Goal: Task Accomplishment & Management: Use online tool/utility

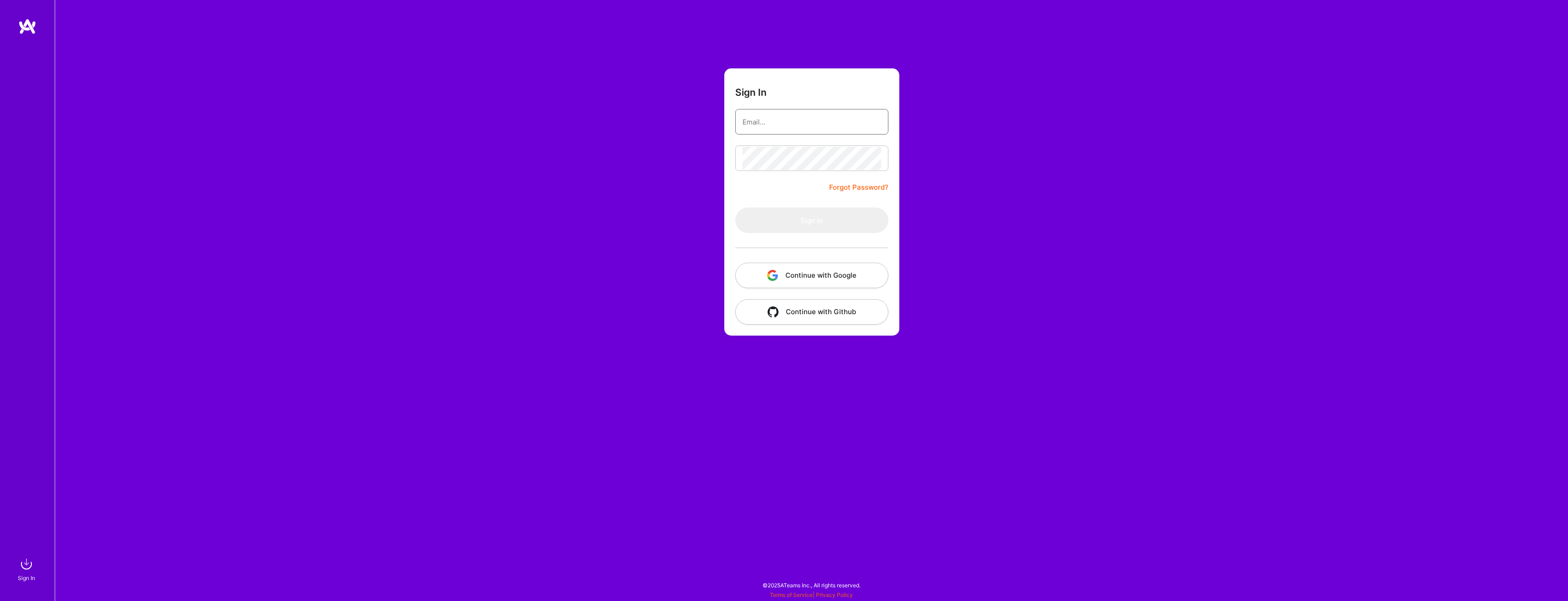
type input "[EMAIL_ADDRESS][DOMAIN_NAME]"
click at [824, 238] on div at bounding box center [812, 248] width 153 height 30
click at [818, 222] on button "Sign In" at bounding box center [812, 219] width 153 height 25
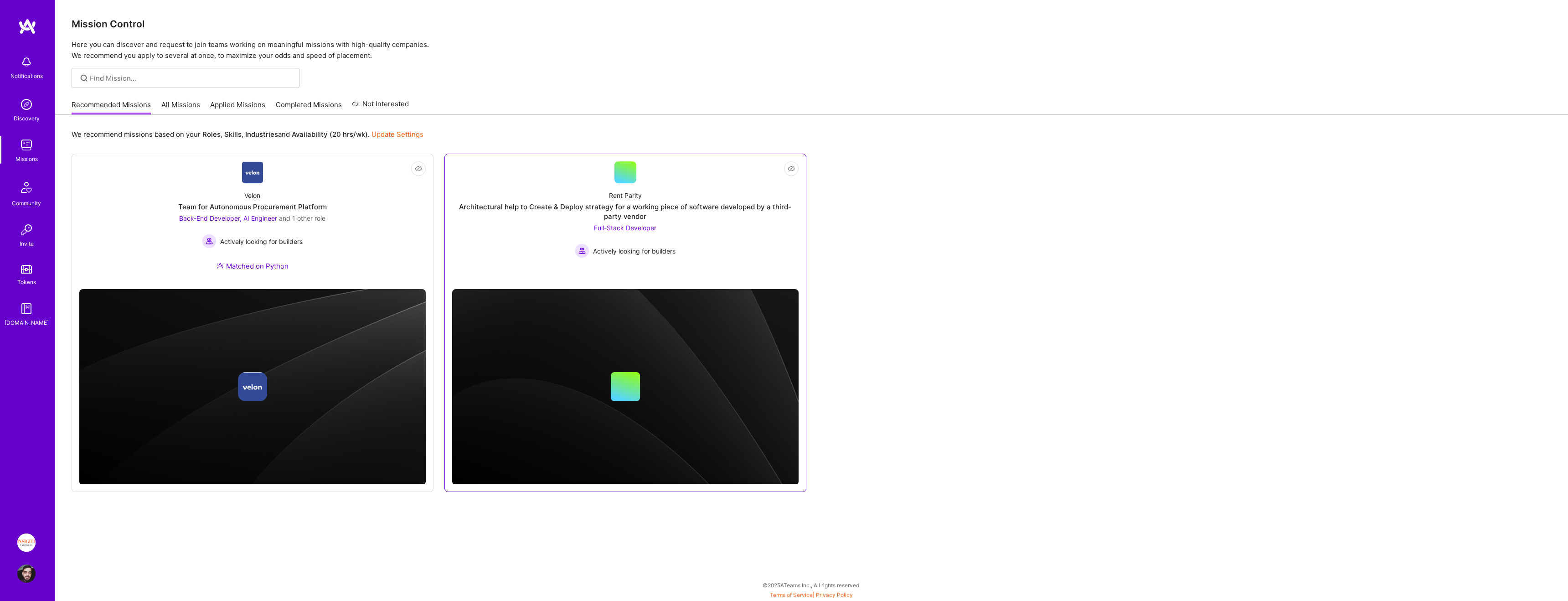
click at [724, 248] on div "Rent Parity Architectural help to Create & Deploy strategy for a working piece …" at bounding box center [626, 221] width 347 height 75
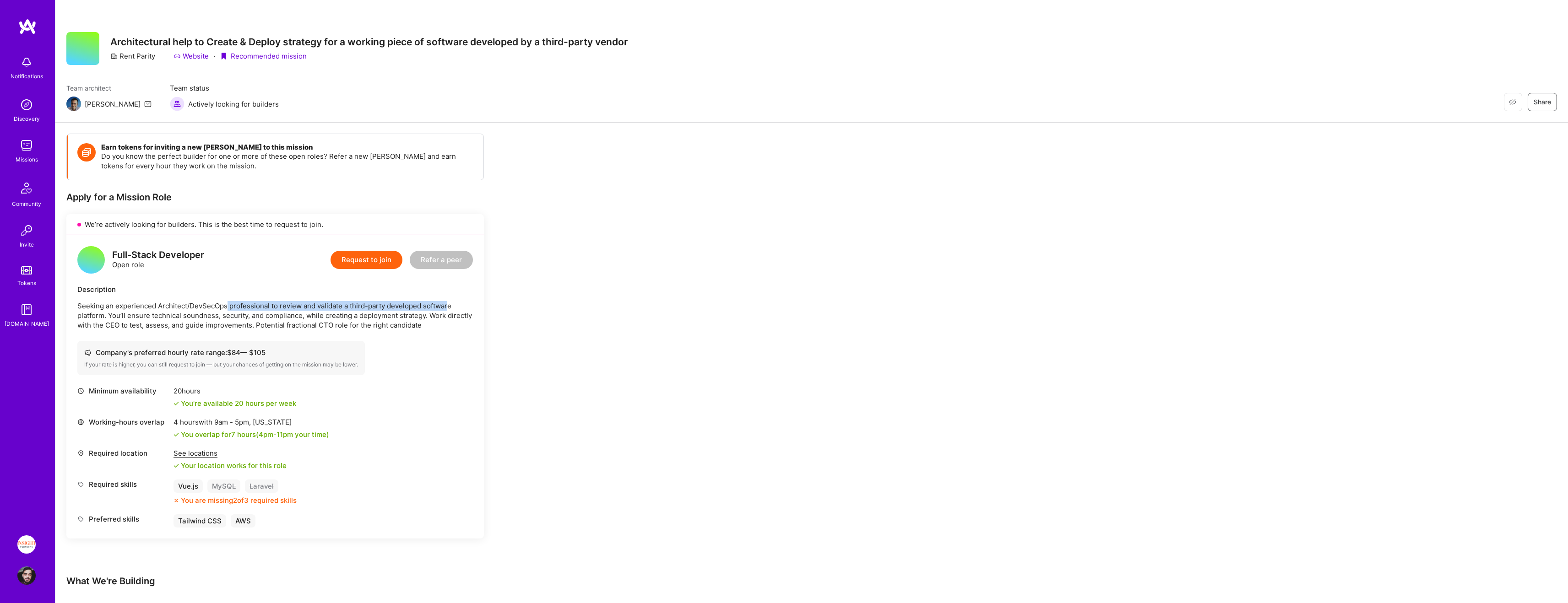
drag, startPoint x: 226, startPoint y: 306, endPoint x: 447, endPoint y: 304, distance: 221.0
click at [447, 304] on p "Seeking an experienced Architect/DevSecOps professional to review and validate …" at bounding box center [275, 315] width 395 height 29
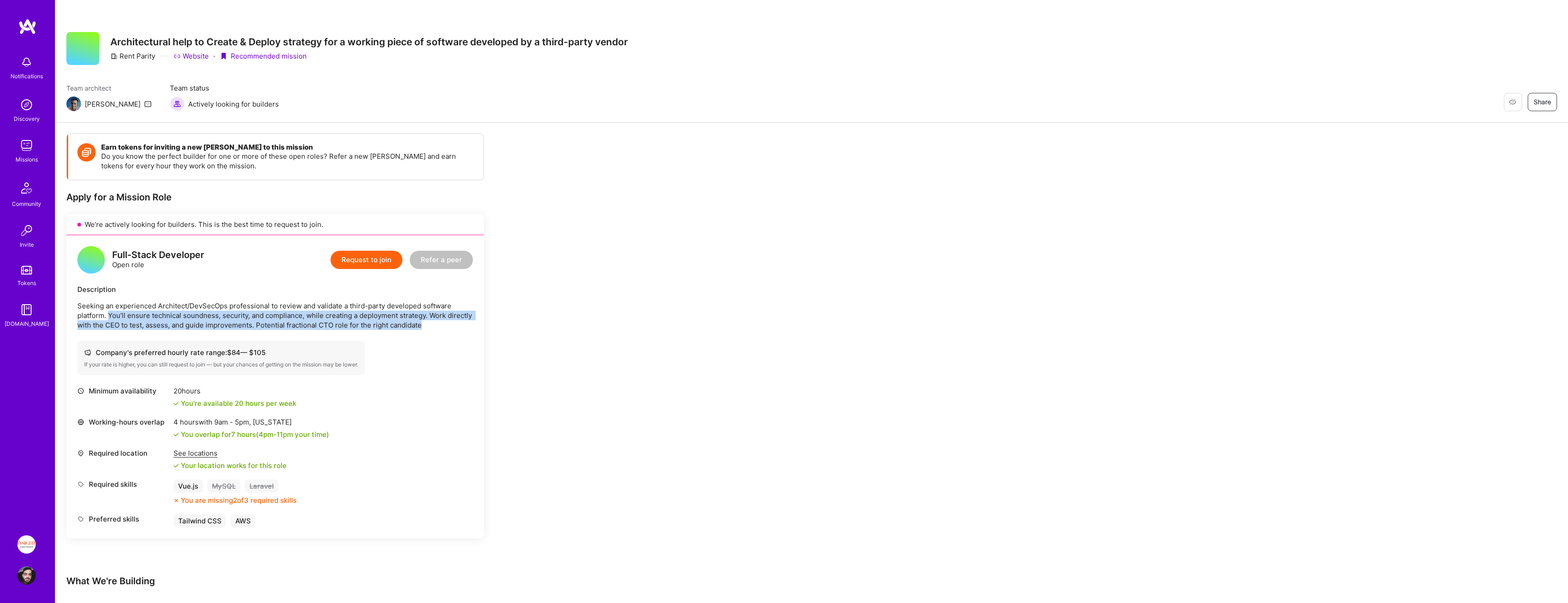
drag, startPoint x: 149, startPoint y: 314, endPoint x: 469, endPoint y: 336, distance: 320.8
click at [469, 336] on div "Full-Stack Developer Open role Request to join Refer a peer Description Seeking…" at bounding box center [276, 387] width 418 height 304
click at [423, 317] on p "Seeking an experienced Architect/DevSecOps professional to review and validate …" at bounding box center [275, 315] width 395 height 29
drag, startPoint x: 429, startPoint y: 322, endPoint x: 280, endPoint y: 322, distance: 149.0
click at [280, 322] on p "Seeking an experienced Architect/DevSecOps professional to review and validate …" at bounding box center [275, 315] width 395 height 29
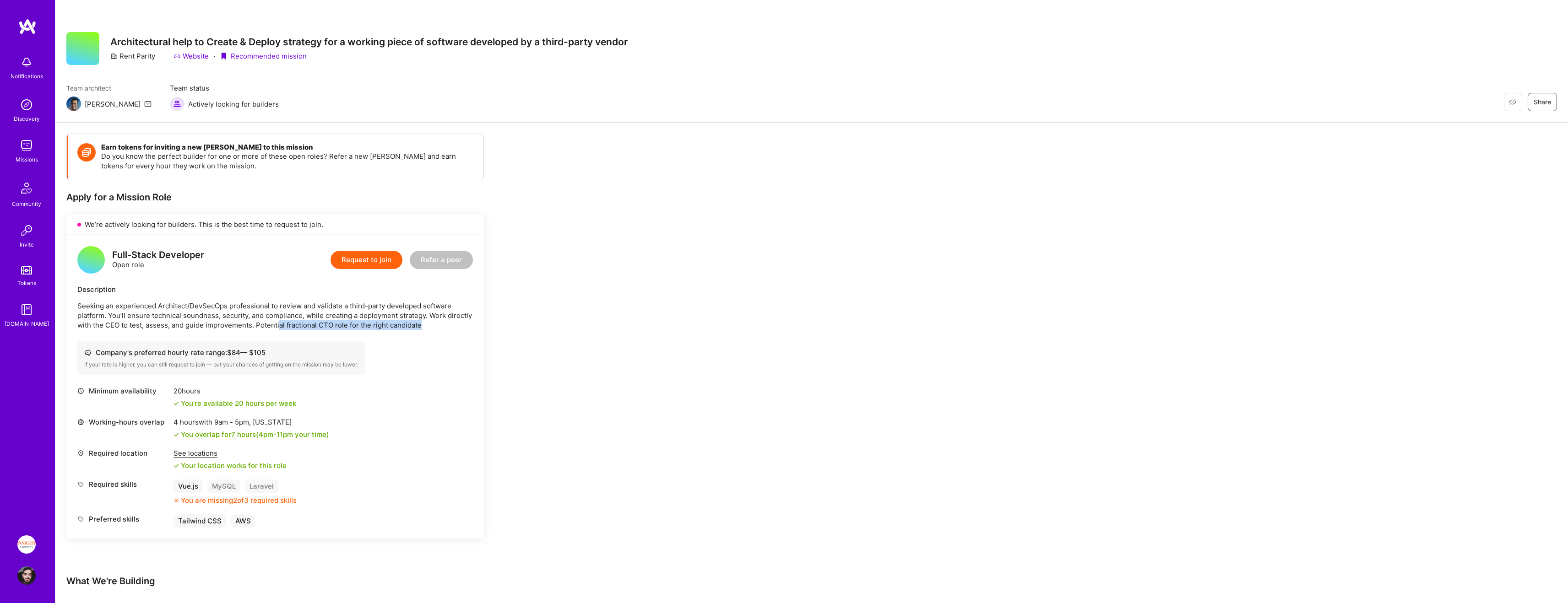
click at [280, 322] on p "Seeking an experienced Architect/DevSecOps professional to review and validate …" at bounding box center [275, 315] width 395 height 29
drag, startPoint x: 162, startPoint y: 324, endPoint x: 218, endPoint y: 324, distance: 56.0
click at [217, 324] on p "Seeking an experienced Architect/DevSecOps professional to review and validate …" at bounding box center [275, 315] width 395 height 29
click at [218, 324] on p "Seeking an experienced Architect/DevSecOps professional to review and validate …" at bounding box center [275, 315] width 395 height 29
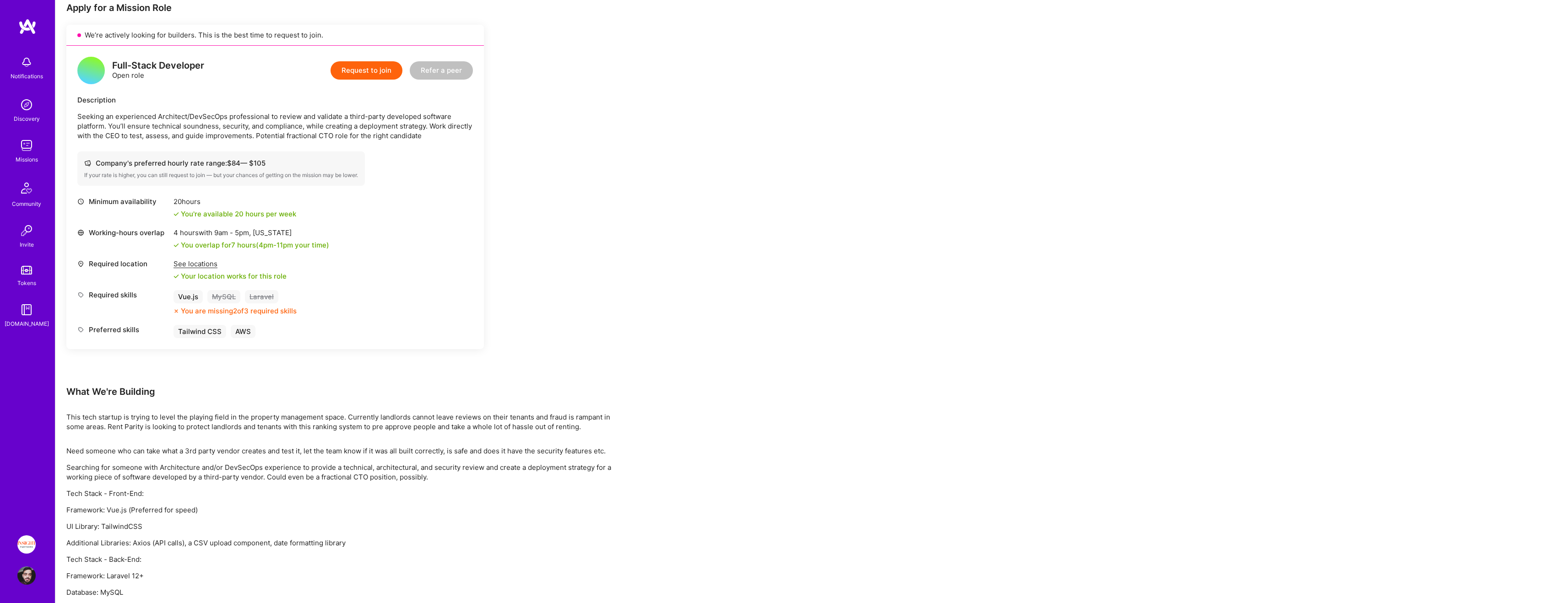
scroll to position [191, 0]
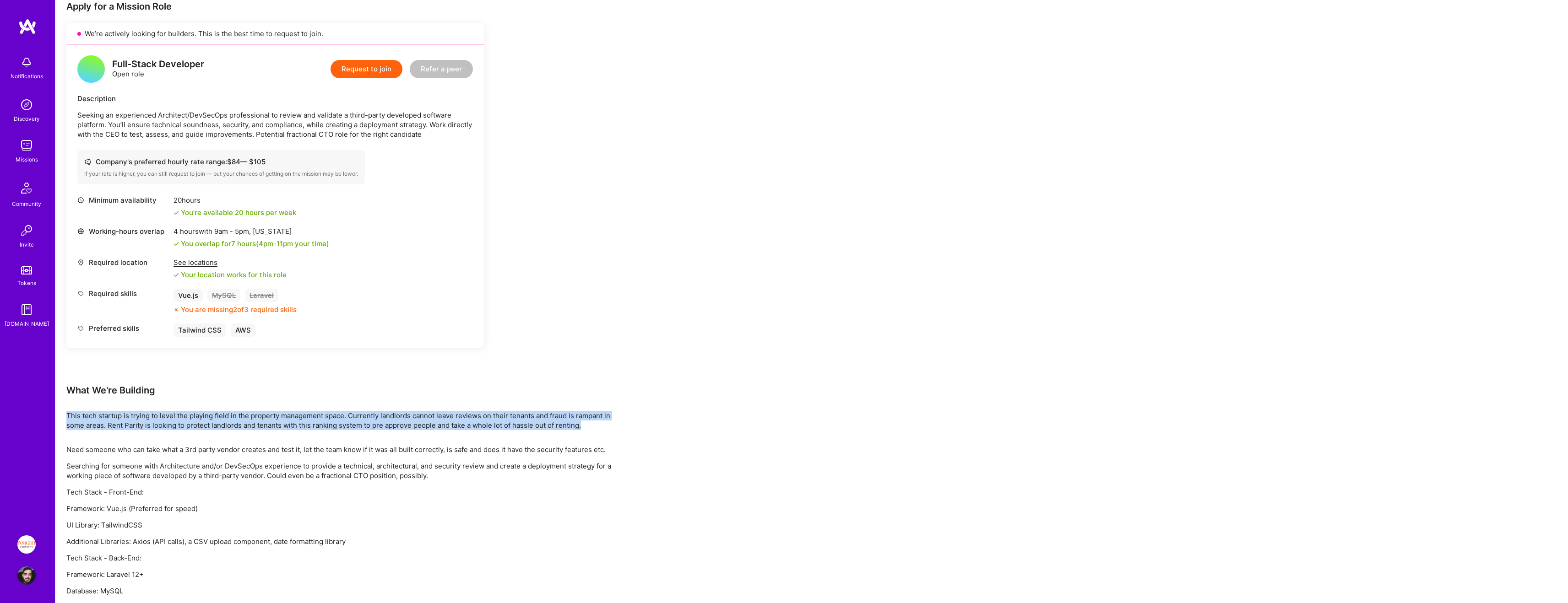
drag, startPoint x: 61, startPoint y: 411, endPoint x: 665, endPoint y: 422, distance: 604.1
click at [665, 422] on div "Earn tokens for inviting a new [PERSON_NAME] to this mission Do you know the pe…" at bounding box center [811, 287] width 1512 height 709
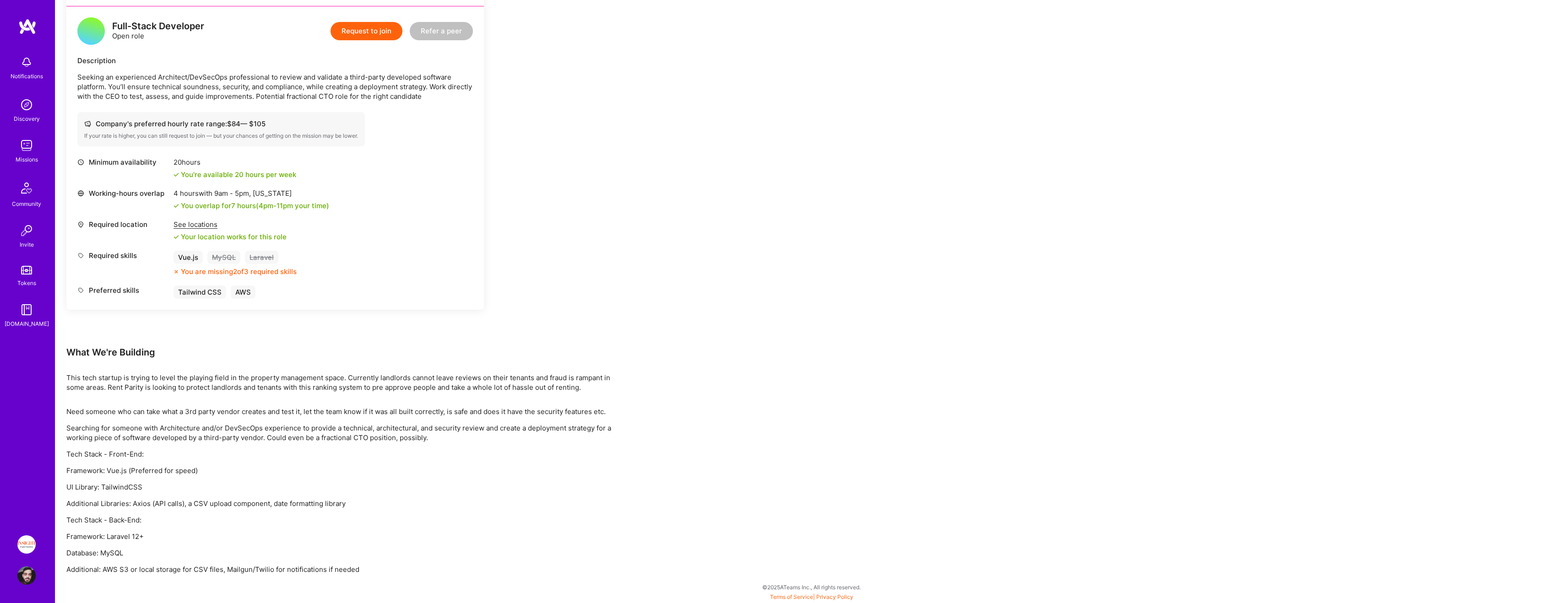
click at [226, 460] on div "Need someone who can take what a 3rd party vendor creates and test it, let the …" at bounding box center [342, 490] width 550 height 167
drag, startPoint x: 226, startPoint y: 460, endPoint x: 230, endPoint y: 497, distance: 37.2
click at [230, 497] on div "Need someone who can take what a 3rd party vendor creates and test it, let the …" at bounding box center [342, 490] width 550 height 167
click at [226, 484] on p "UI Library: TailwindCSS" at bounding box center [342, 487] width 550 height 9
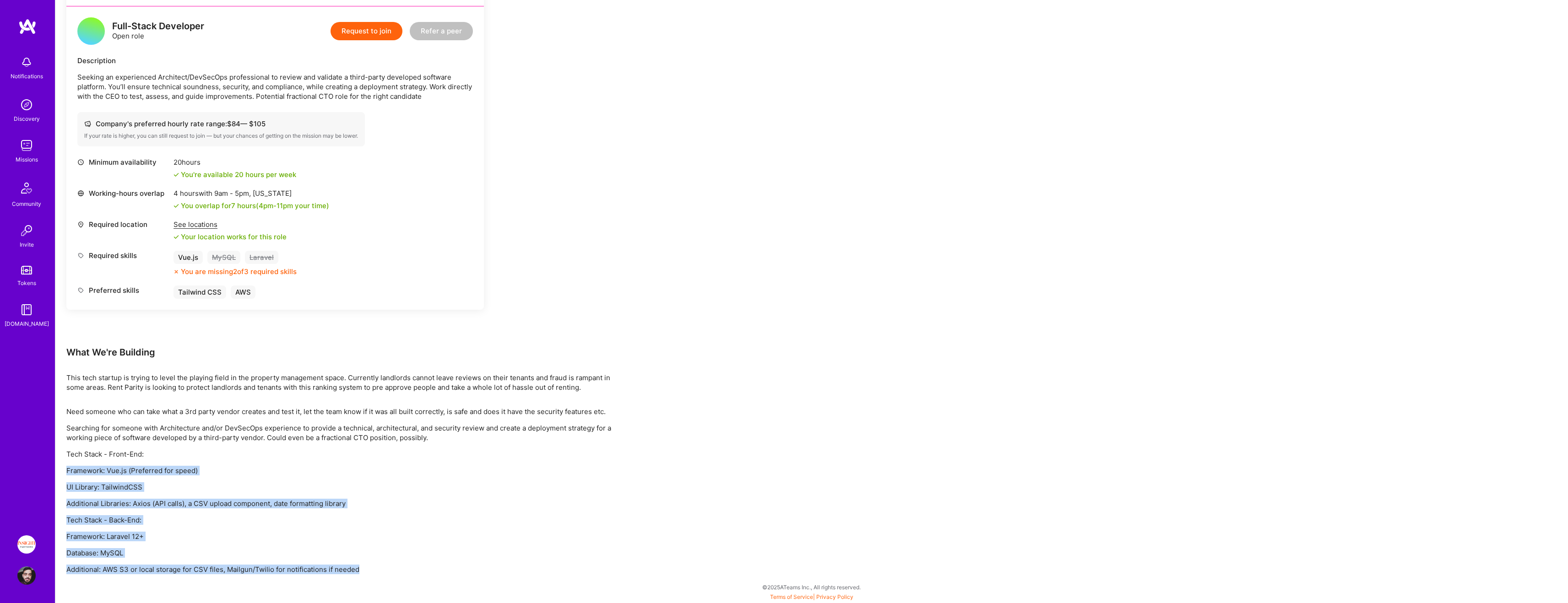
drag, startPoint x: 160, startPoint y: 584, endPoint x: 152, endPoint y: 462, distance: 122.3
click at [152, 462] on div "Earn tokens for inviting a new [PERSON_NAME] to this mission Do you know the pe…" at bounding box center [811, 248] width 1512 height 709
click at [152, 462] on div "Need someone who can take what a 3rd party vendor creates and test it, let the …" at bounding box center [342, 490] width 550 height 167
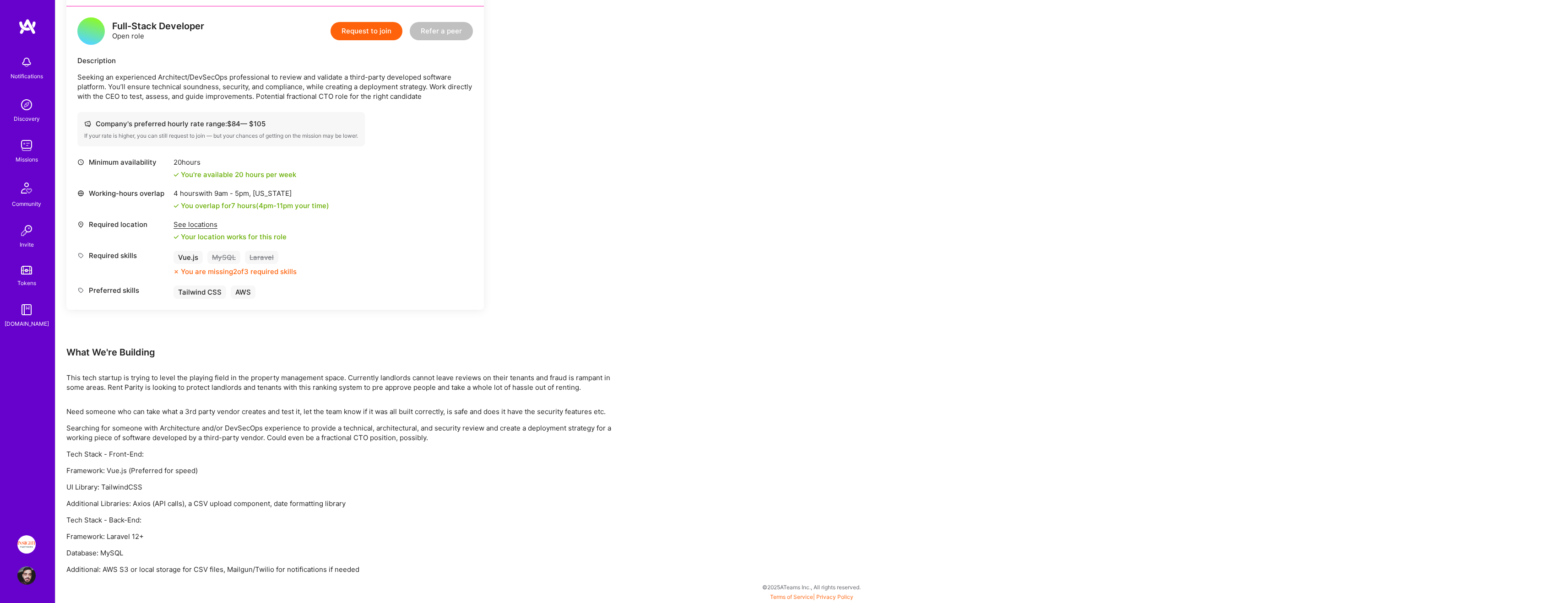
click at [30, 155] on div "Missions" at bounding box center [27, 159] width 23 height 9
